Goal: Task Accomplishment & Management: Manage account settings

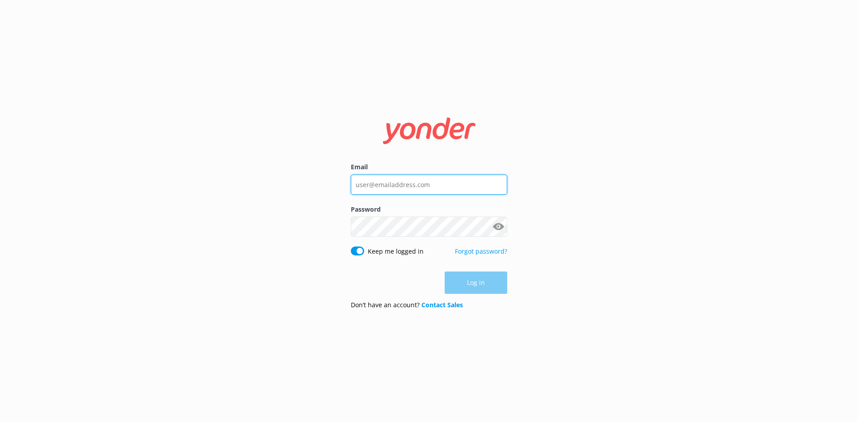
type input "[PERSON_NAME][EMAIL_ADDRESS][DOMAIN_NAME]"
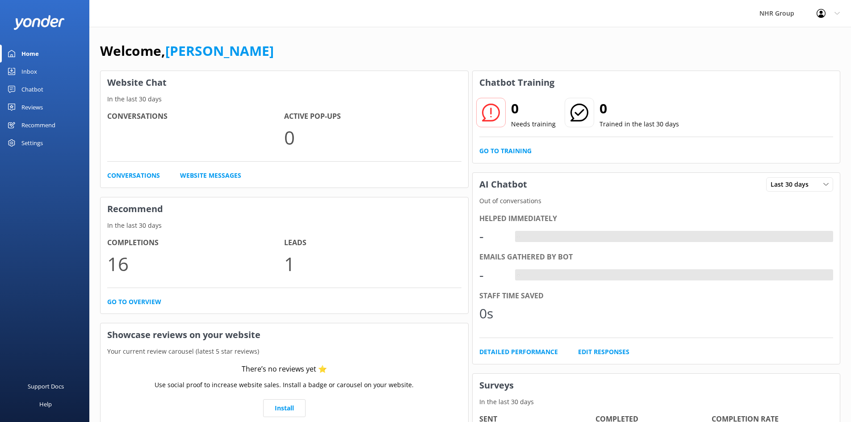
click at [28, 72] on div "Inbox" at bounding box center [29, 72] width 16 height 18
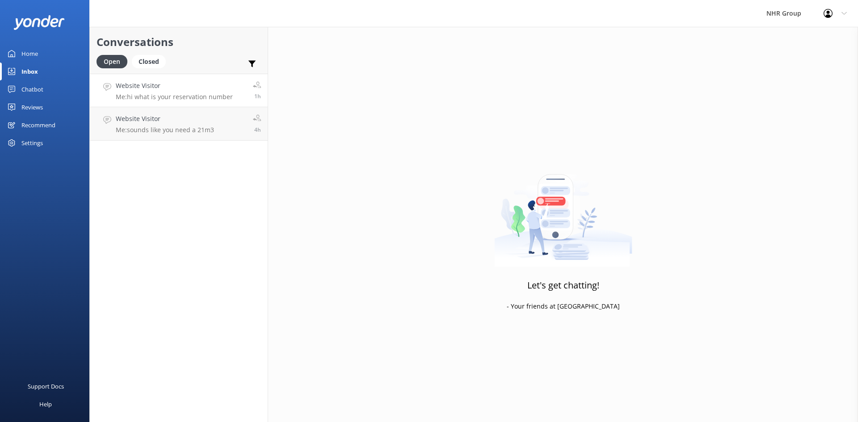
click at [208, 91] on h4 "Website Visitor" at bounding box center [174, 86] width 117 height 10
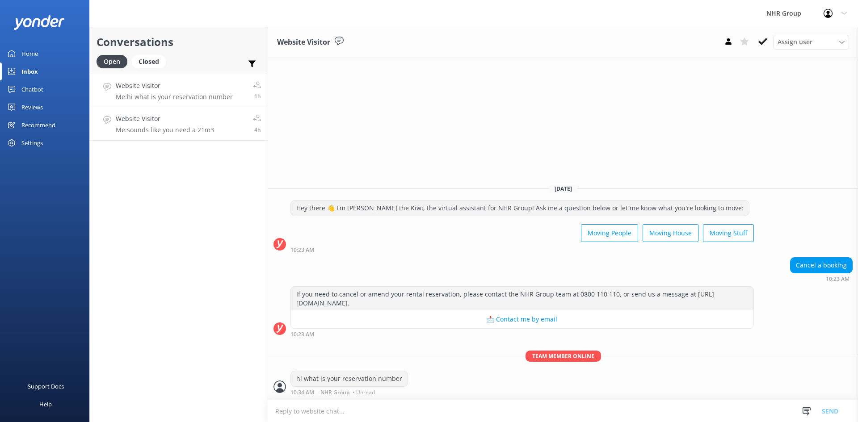
click at [177, 123] on h4 "Website Visitor" at bounding box center [165, 119] width 98 height 10
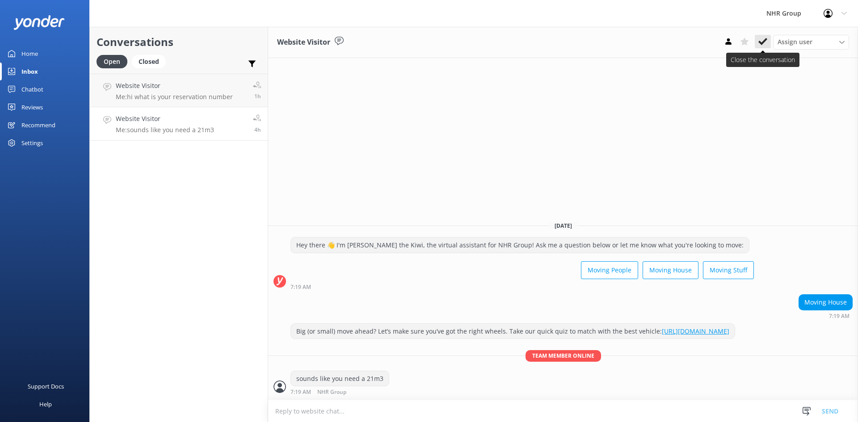
click at [760, 39] on icon at bounding box center [762, 41] width 9 height 9
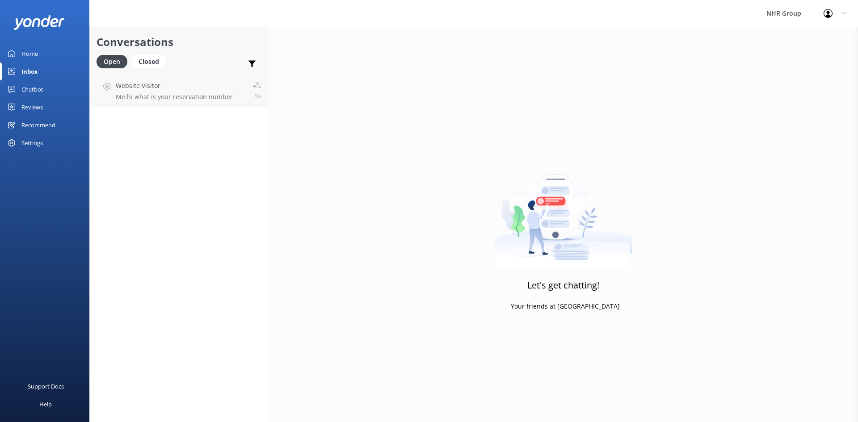
click at [29, 55] on div "Home" at bounding box center [29, 54] width 17 height 18
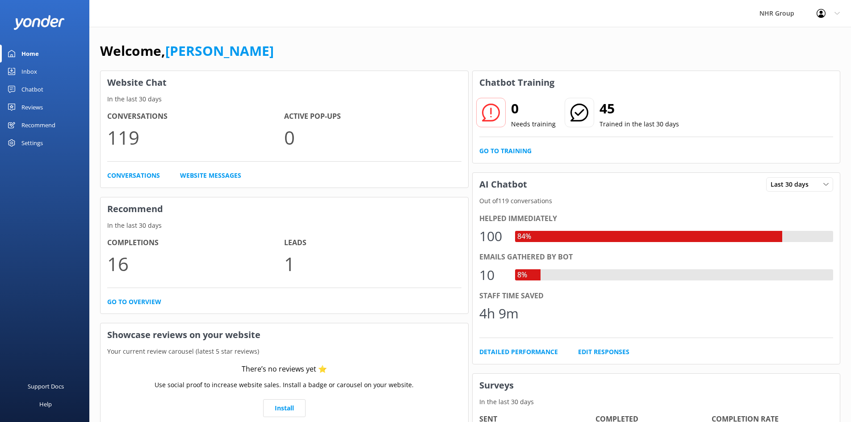
click at [23, 73] on div "Inbox" at bounding box center [29, 72] width 16 height 18
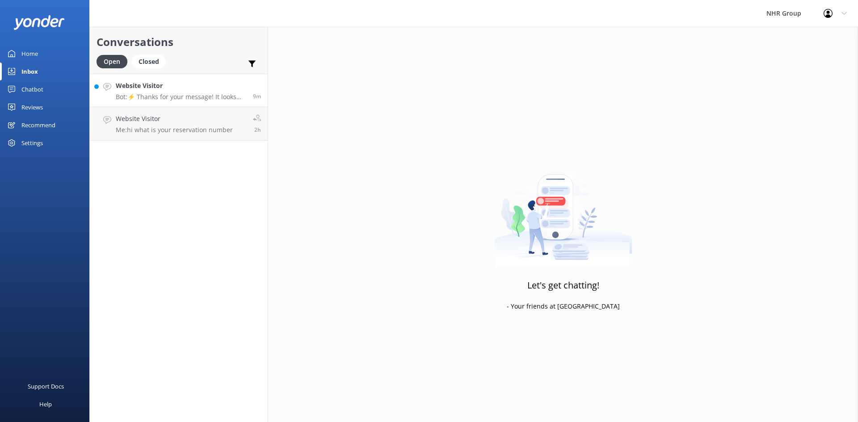
click at [210, 90] on h4 "Website Visitor" at bounding box center [181, 86] width 130 height 10
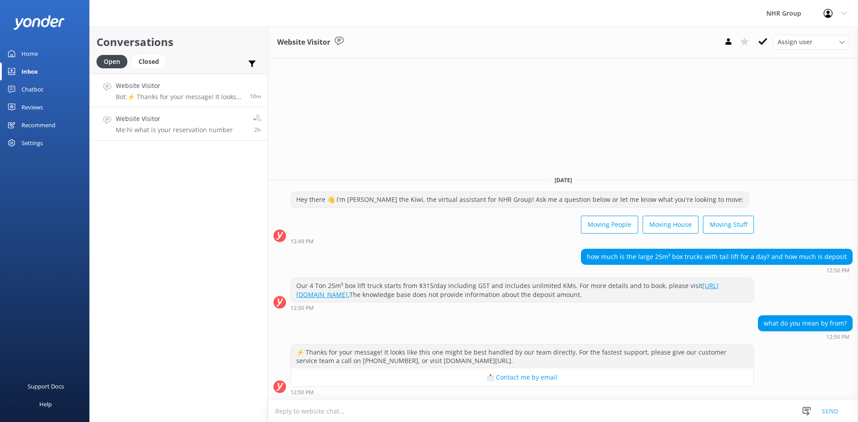
click at [176, 120] on h4 "Website Visitor" at bounding box center [174, 119] width 117 height 10
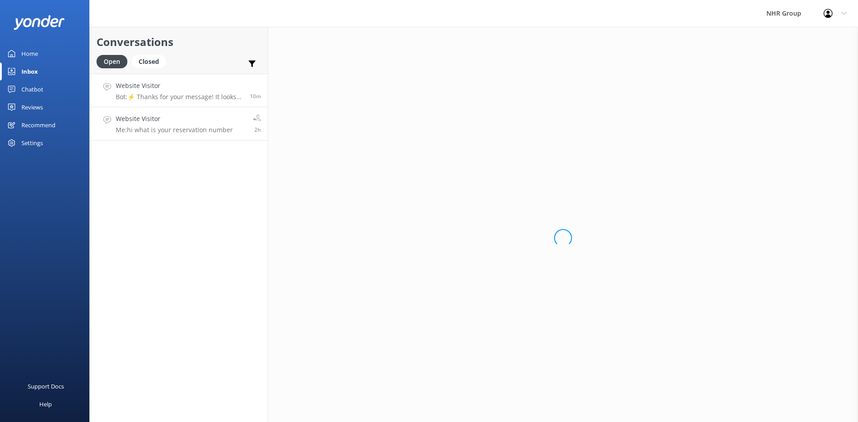
click at [163, 99] on p "Bot: ⚡ Thanks for your message! It looks like this one might be best handled by…" at bounding box center [179, 97] width 127 height 8
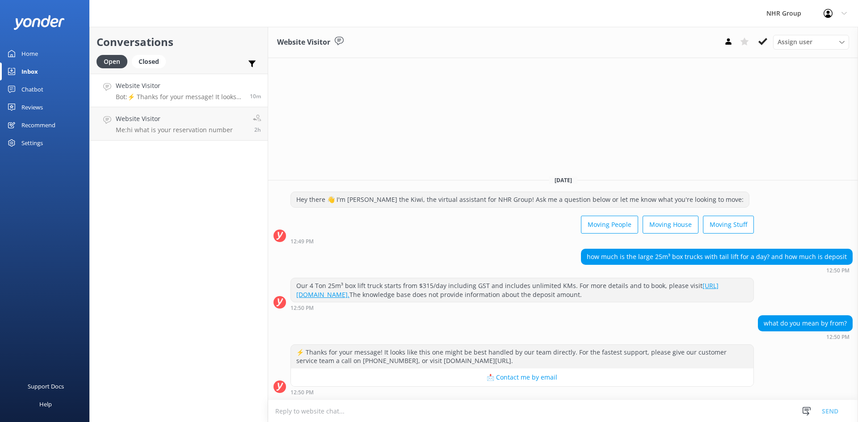
click at [38, 51] on div "Home" at bounding box center [29, 54] width 17 height 18
